Goal: Information Seeking & Learning: Learn about a topic

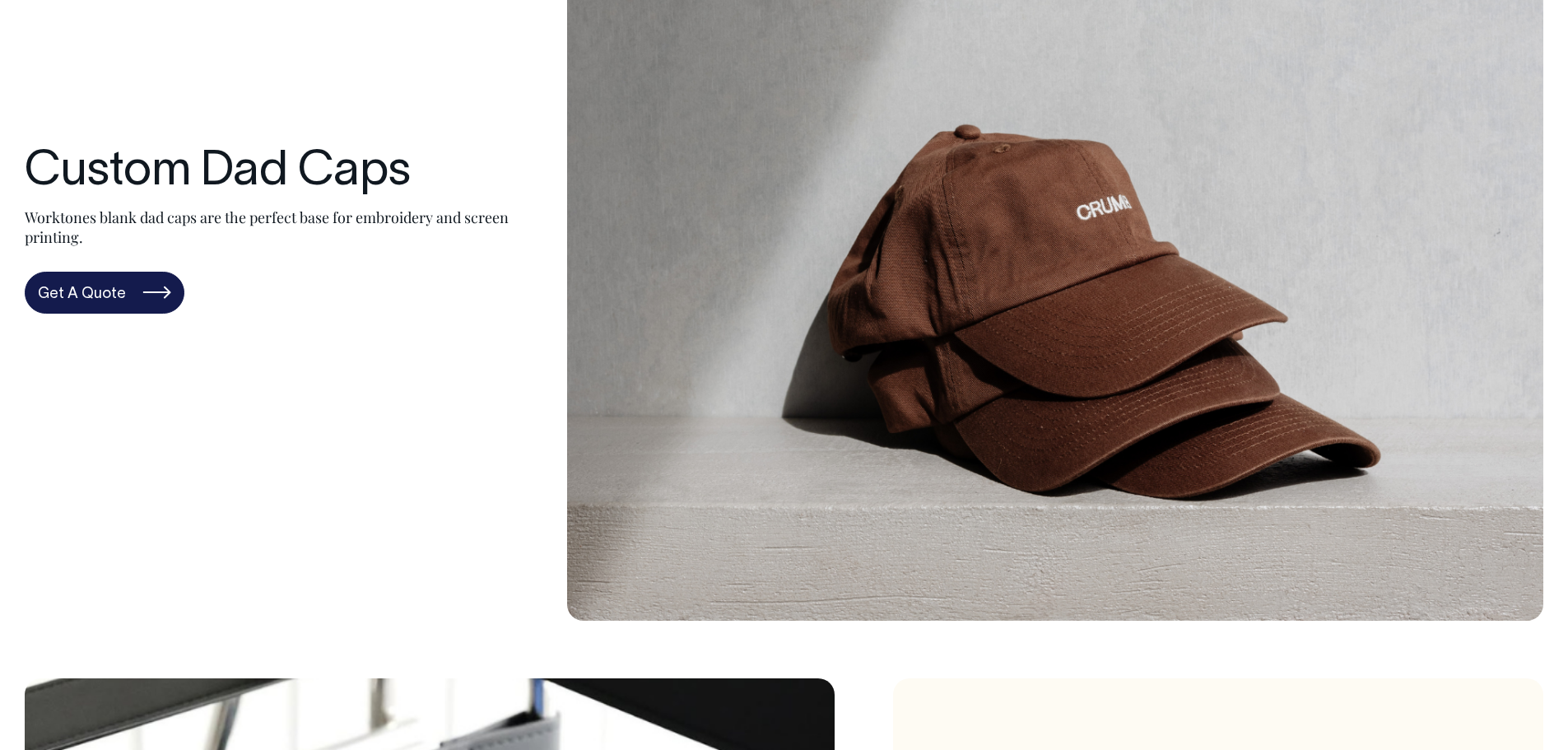
scroll to position [247, 0]
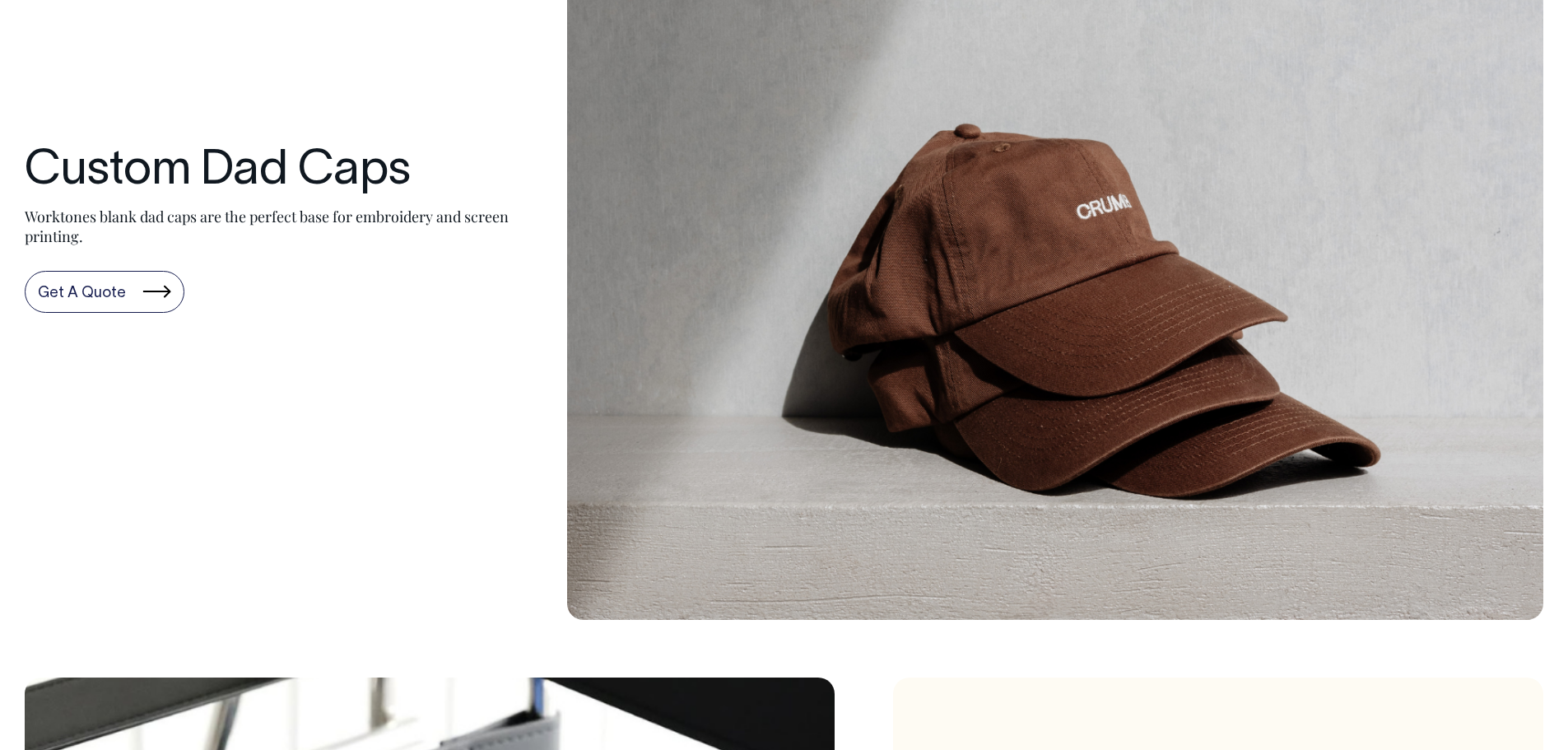
click at [142, 306] on link "Get A Quote" at bounding box center [105, 293] width 160 height 43
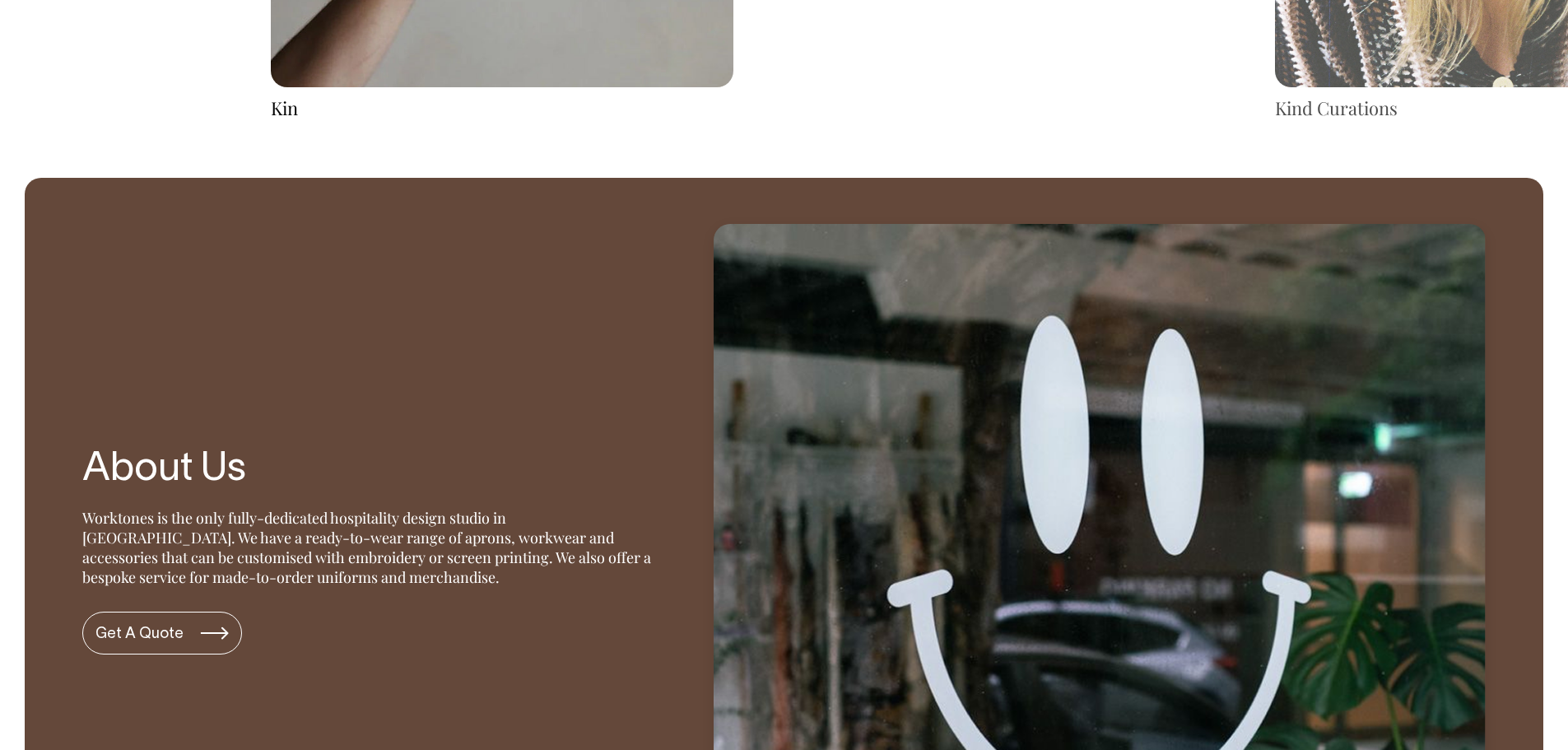
scroll to position [3724, 0]
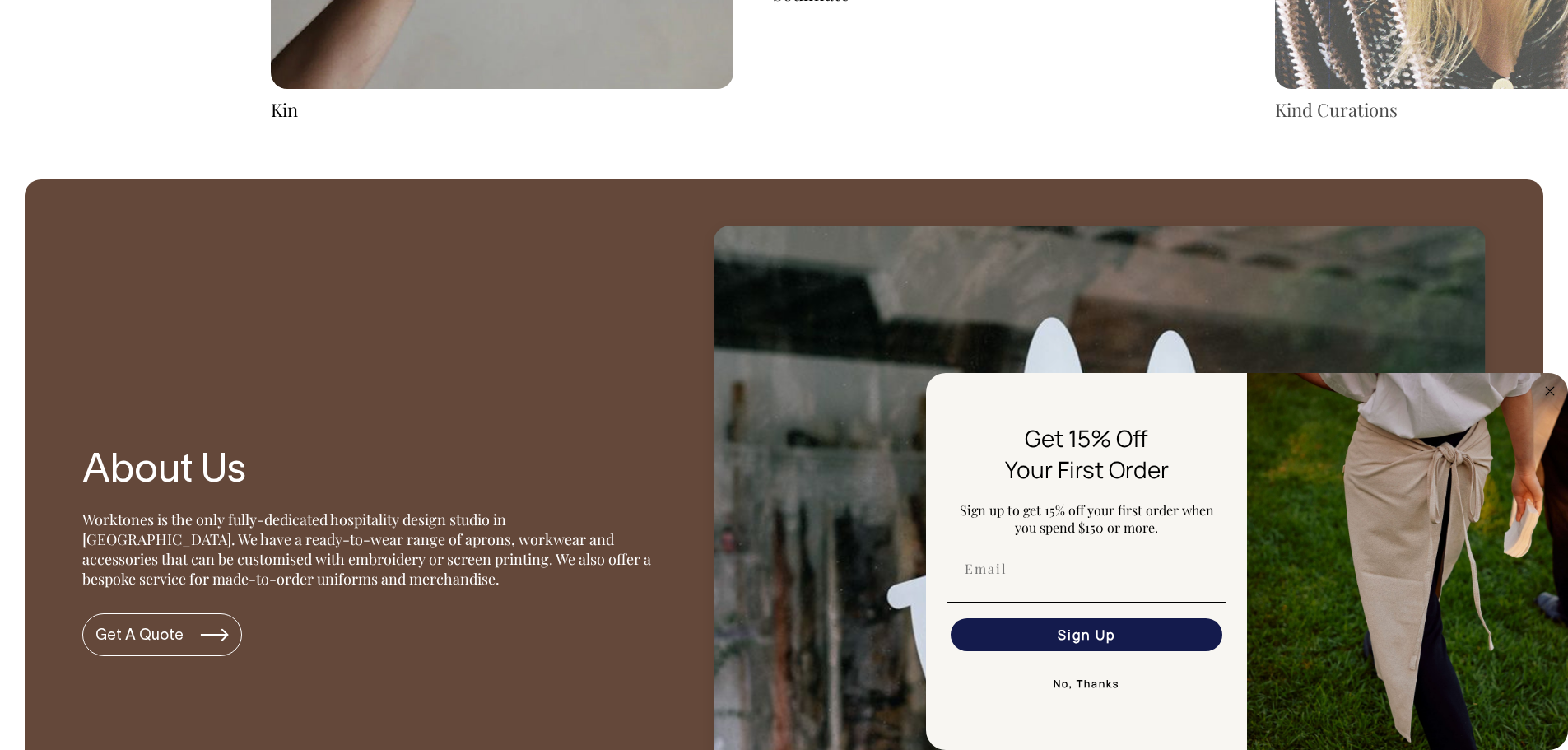
drag, startPoint x: 1546, startPoint y: 436, endPoint x: 1567, endPoint y: 461, distance: 32.6
click at [1546, 436] on img "FLYOUT Form" at bounding box center [1408, 562] width 321 height 377
click at [1549, 388] on circle "Close dialog" at bounding box center [1550, 391] width 19 height 19
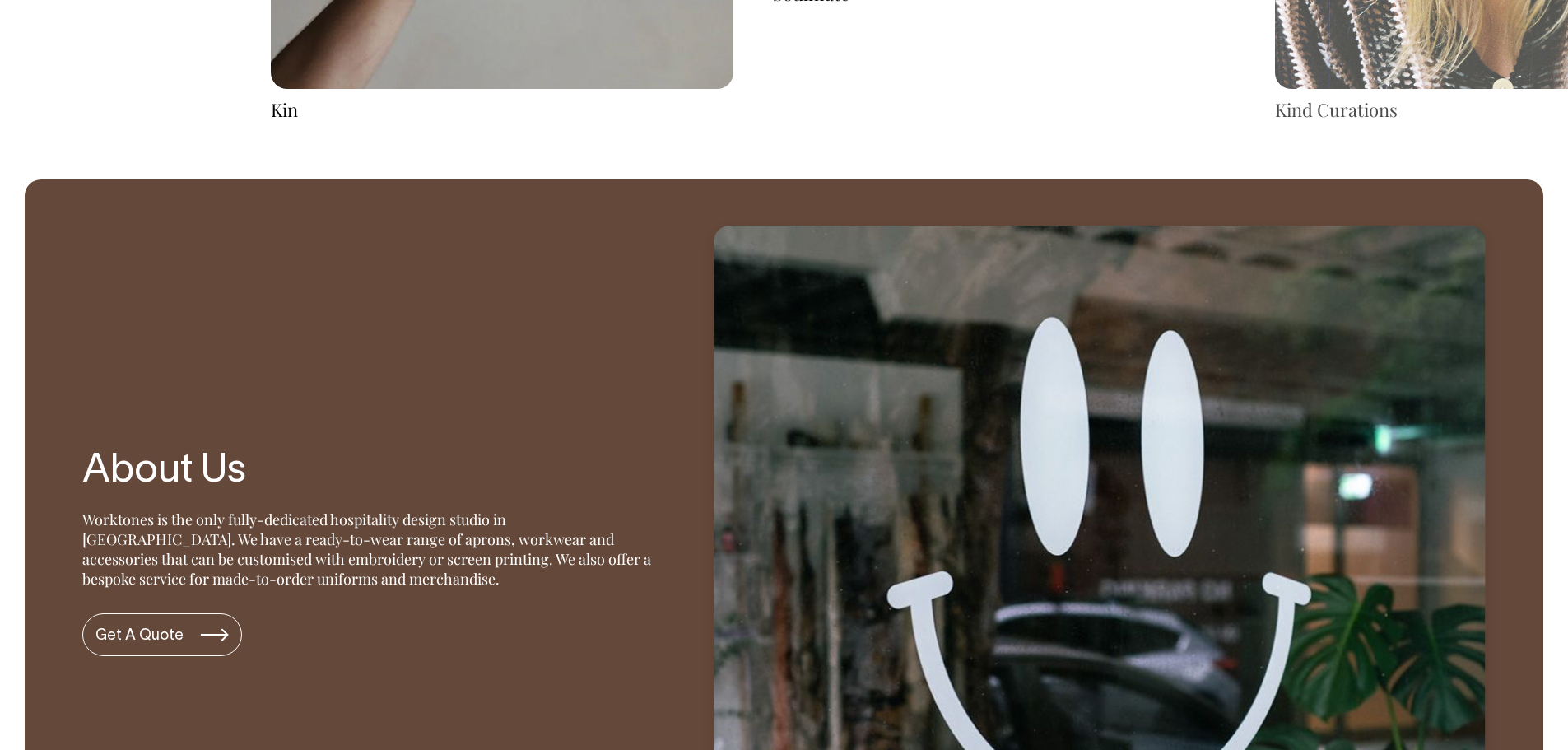
click at [646, 387] on div "About Us Worktones is the only fully-dedicated hospitality design studio in [GE…" at bounding box center [784, 553] width 1519 height 747
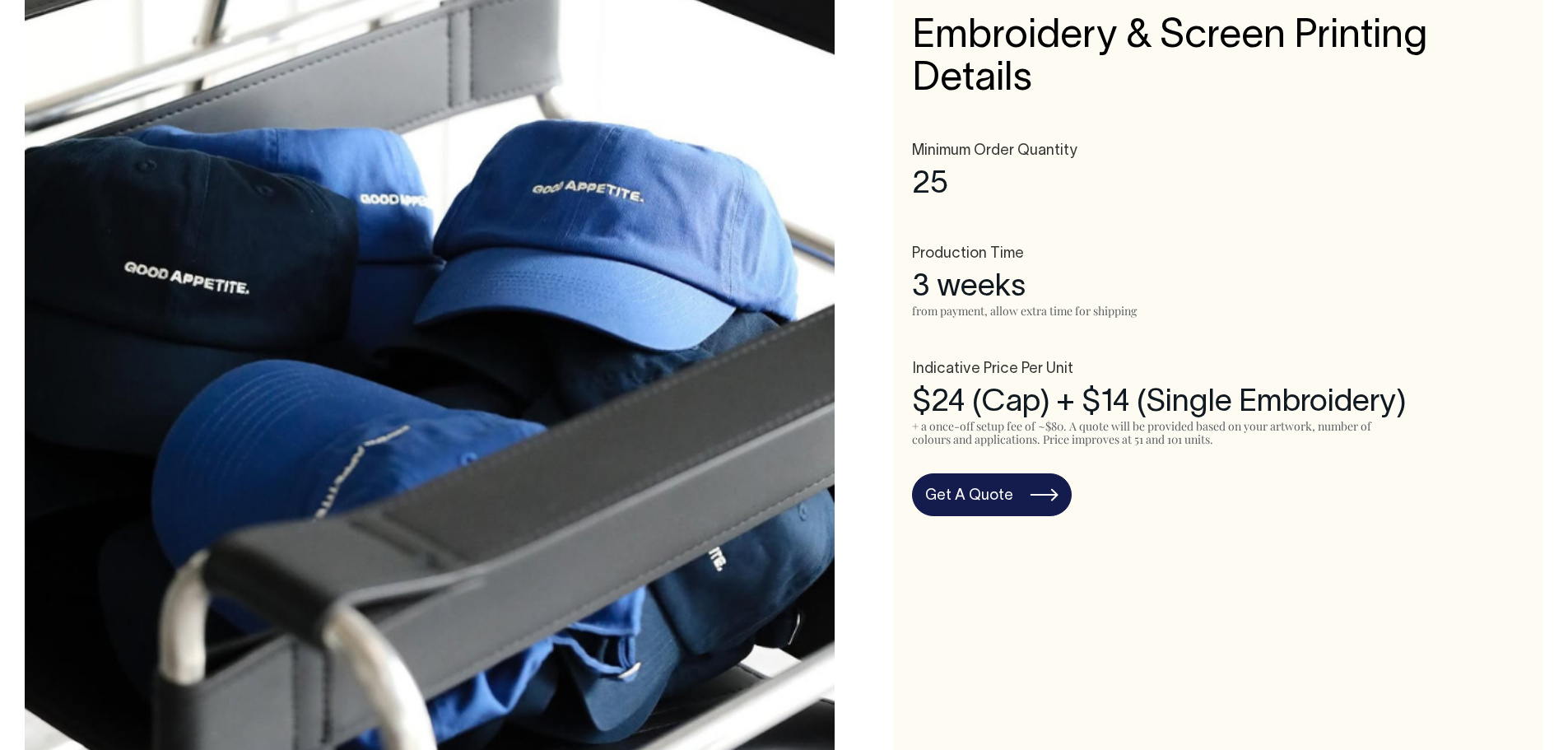
scroll to position [989, 0]
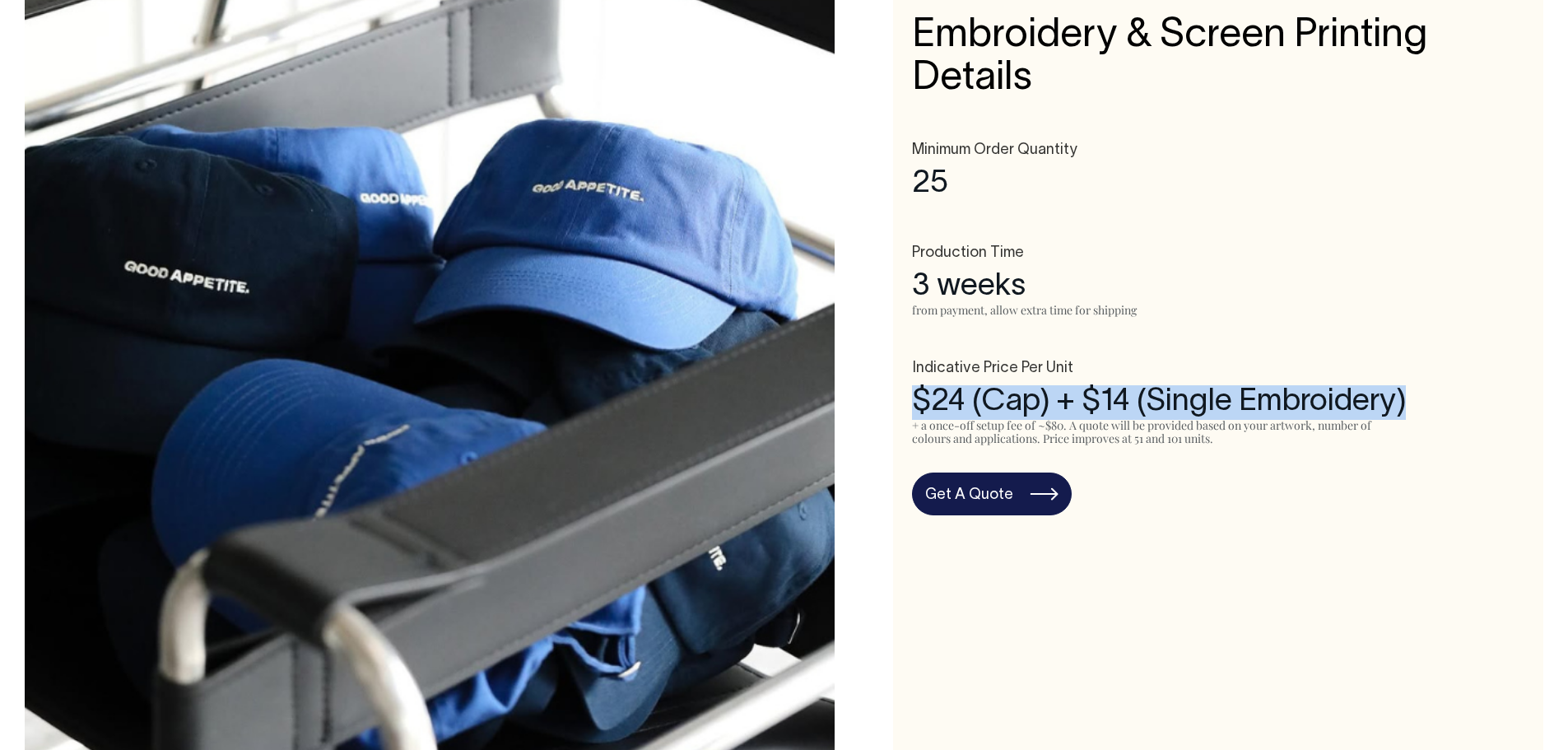
drag, startPoint x: 1455, startPoint y: 394, endPoint x: 863, endPoint y: 411, distance: 592.2
click at [863, 411] on div "Embroidery & Screen Printing Details Minimum Order Quantity 25 Production Time …" at bounding box center [784, 362] width 1519 height 851
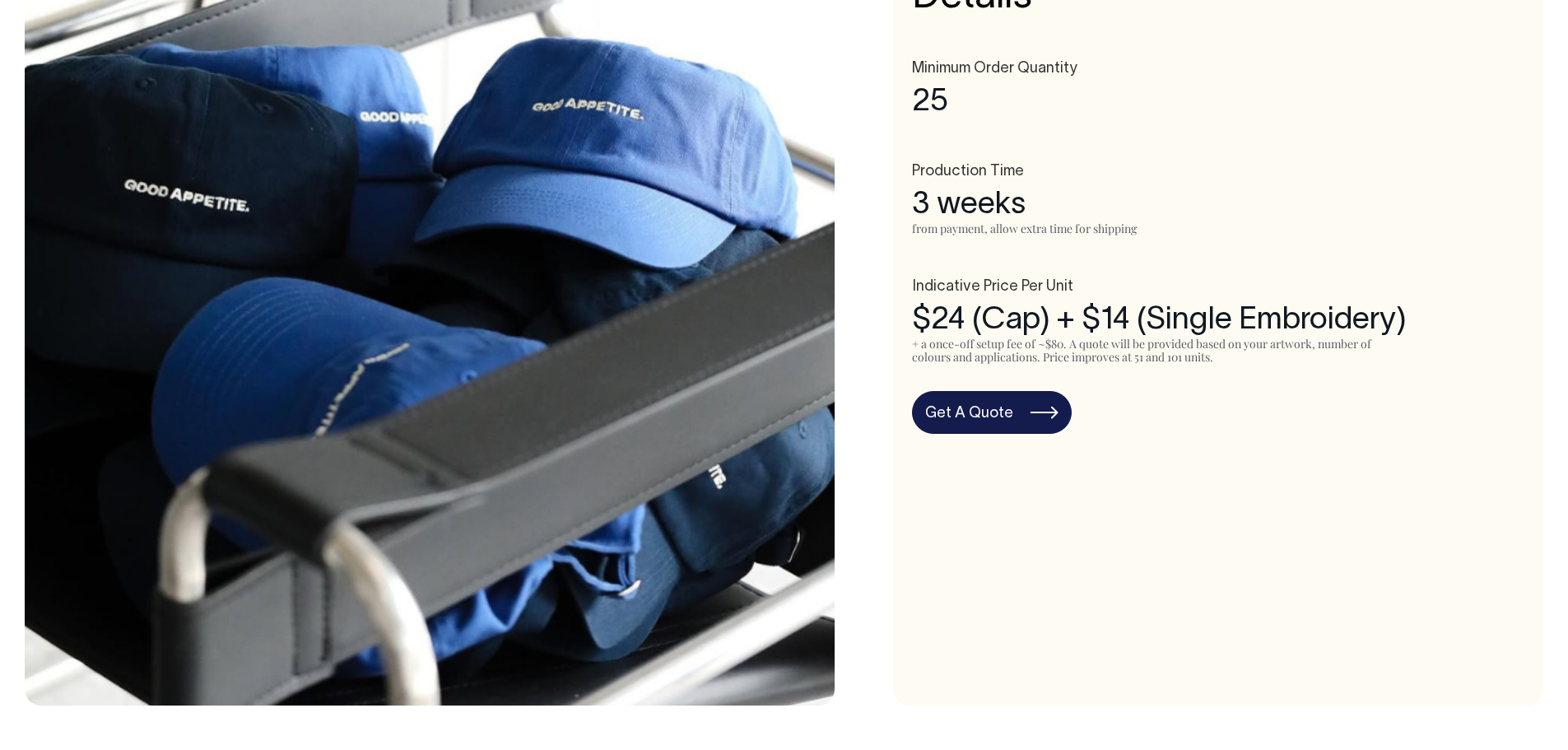
scroll to position [1071, 0]
drag, startPoint x: 867, startPoint y: 446, endPoint x: 876, endPoint y: 462, distance: 18.4
click at [876, 462] on div "Embroidery & Screen Printing Details Minimum Order Quantity 25 Production Time …" at bounding box center [784, 279] width 1519 height 851
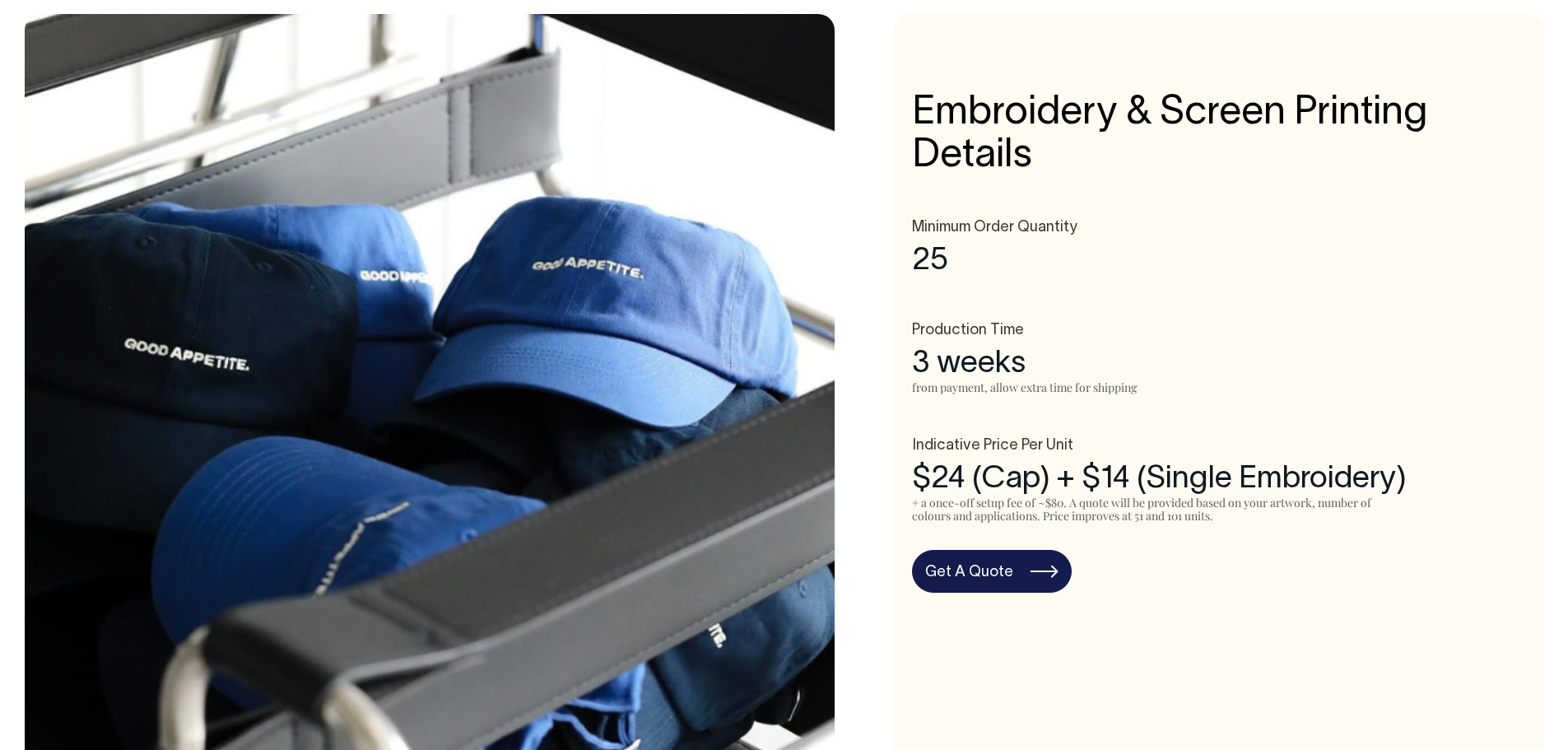
drag, startPoint x: 947, startPoint y: 481, endPoint x: 957, endPoint y: 517, distance: 37.4
click at [955, 508] on div "Indicative Price Per Unit $24 (Cap) + $14 (Single Embroidery) + a once-off setu…" at bounding box center [1218, 480] width 612 height 84
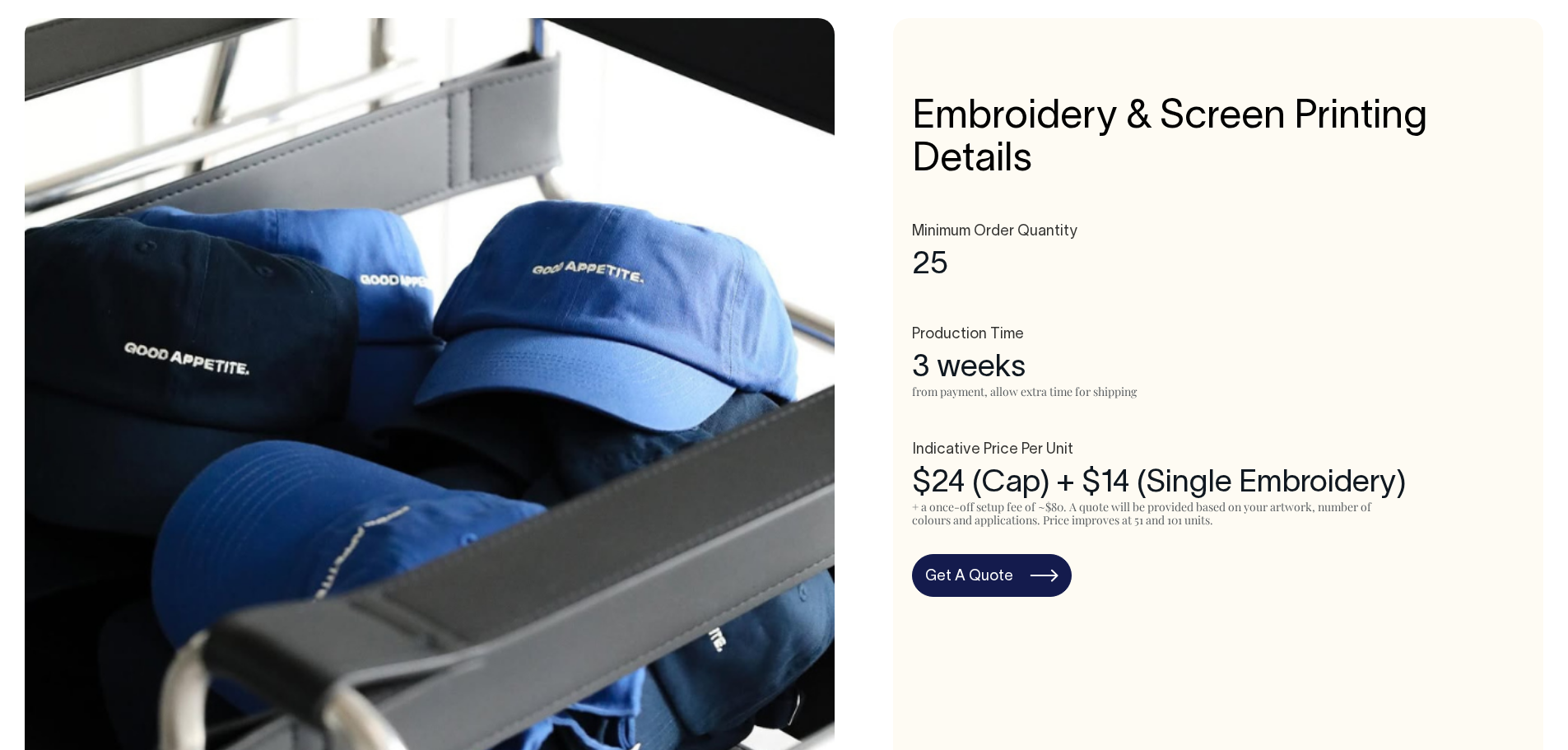
scroll to position [906, 0]
click at [957, 517] on div "+ a once-off setup fee of ~$80. A quote will be provided based on your artwork,…" at bounding box center [1157, 514] width 489 height 26
click at [1196, 541] on div "Minimum Order Quantity 25 Production Time 3 weeks from payment, allow extra tim…" at bounding box center [1218, 411] width 612 height 373
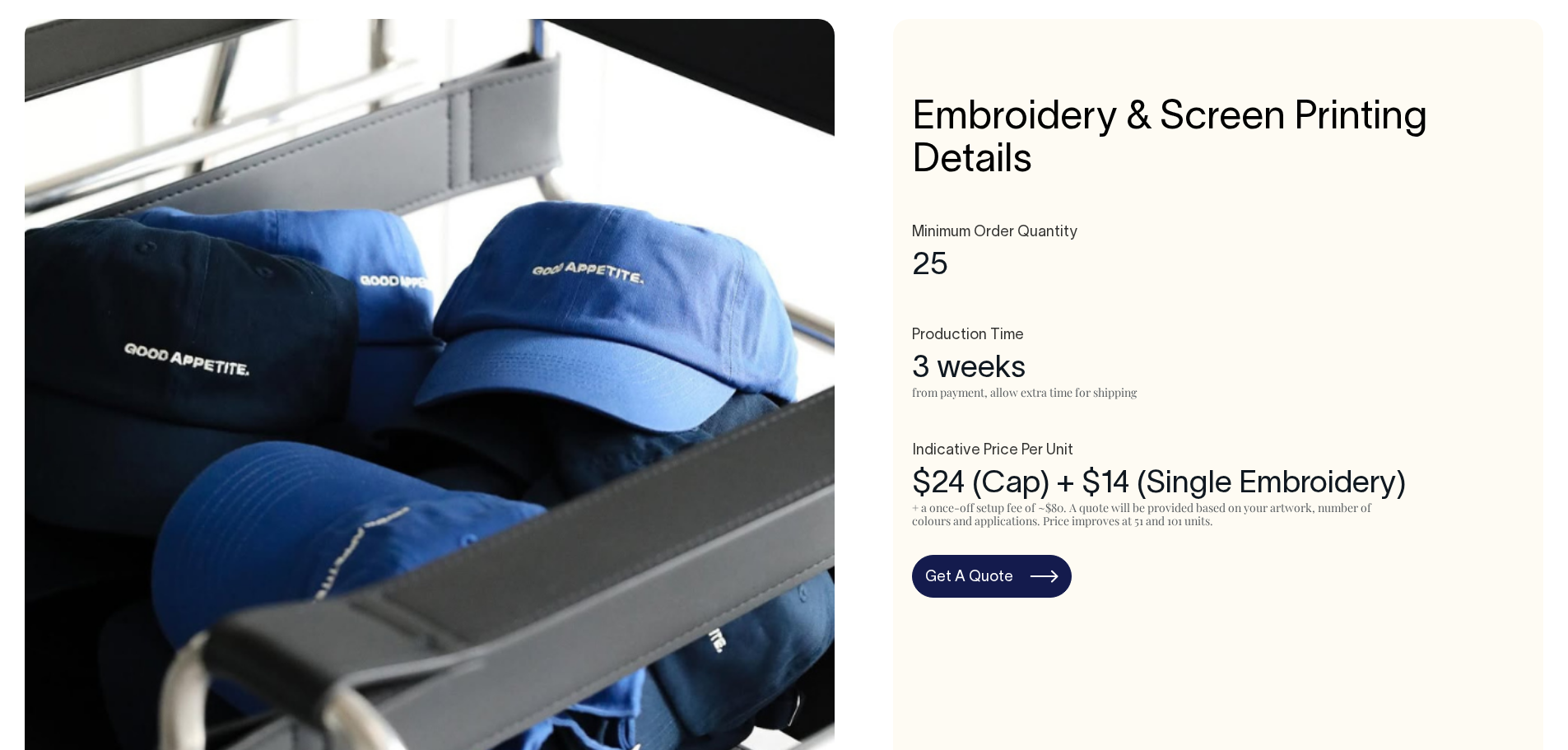
drag, startPoint x: 1199, startPoint y: 497, endPoint x: 1251, endPoint y: 277, distance: 226.1
drag, startPoint x: 1251, startPoint y: 277, endPoint x: 1138, endPoint y: 44, distance: 259.0
click at [1118, 77] on div "Embroidery & Screen Printing Details Minimum Order Quantity 25 Production Time …" at bounding box center [1218, 444] width 651 height 851
